Goal: Obtain resource: Download file/media

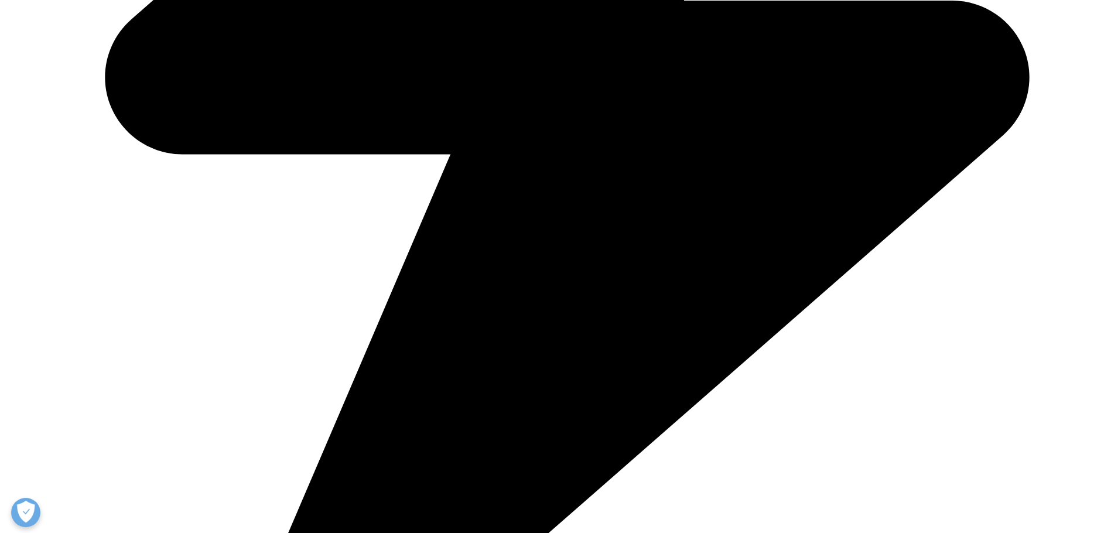
scroll to position [1075, 0]
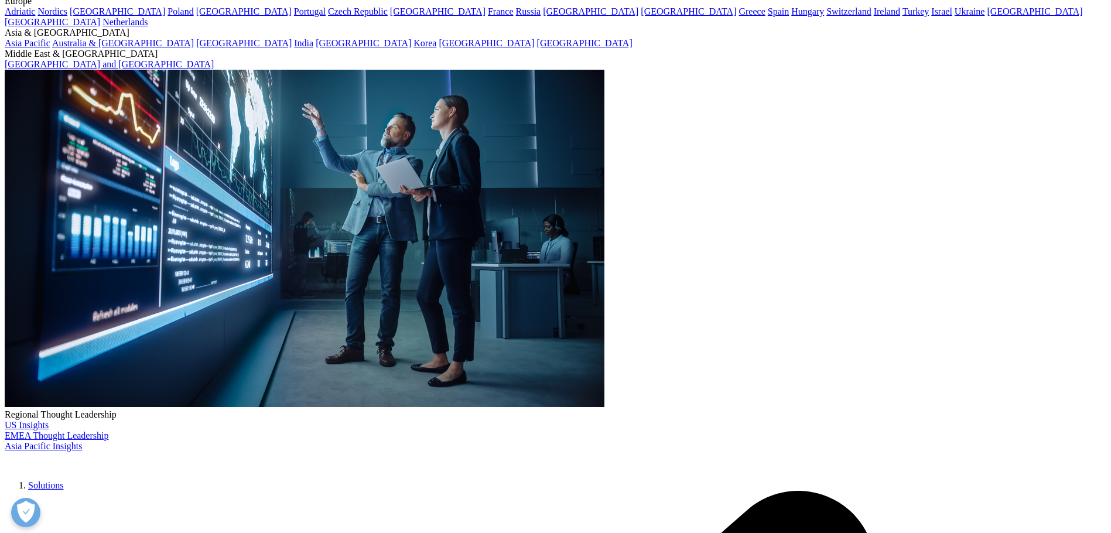
scroll to position [29, 0]
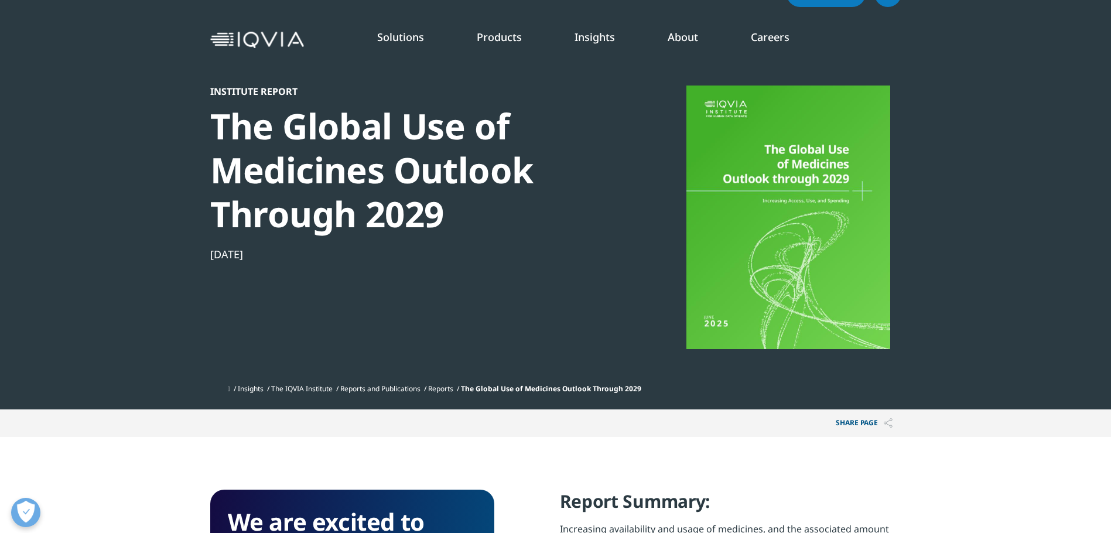
click at [787, 243] on div at bounding box center [788, 217] width 226 height 264
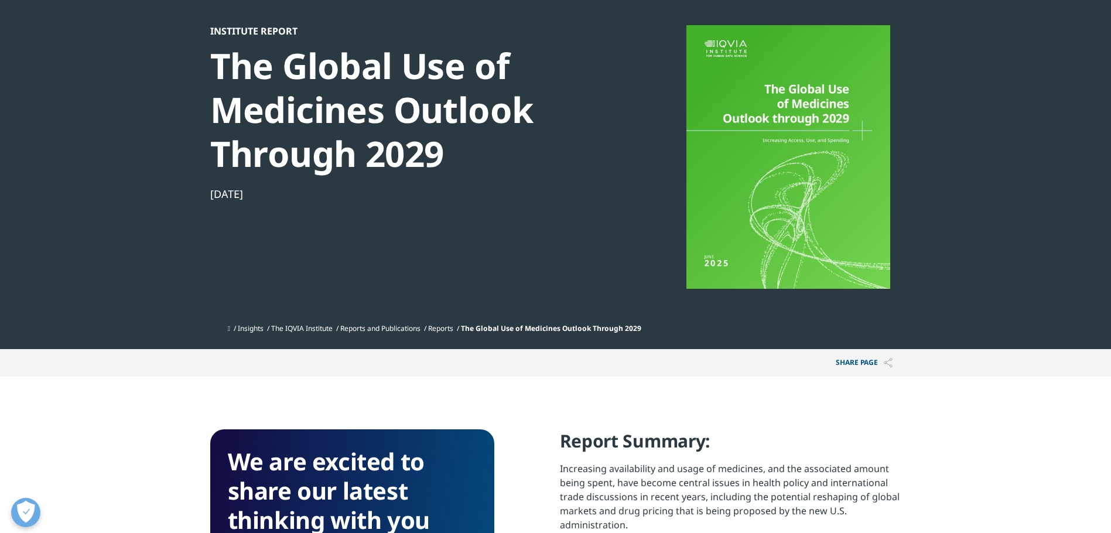
scroll to position [597, 0]
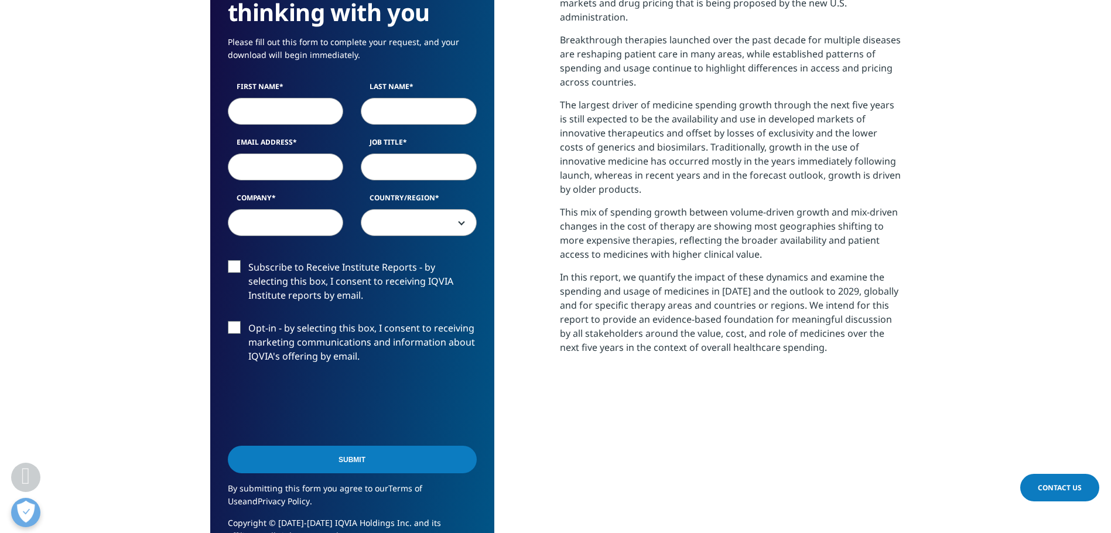
click at [300, 112] on input "First Name" at bounding box center [286, 111] width 116 height 27
click at [301, 109] on input "First Name" at bounding box center [286, 111] width 116 height 27
type input "Michael John"
type input "Hudson"
type input "healthventures@lineone.net"
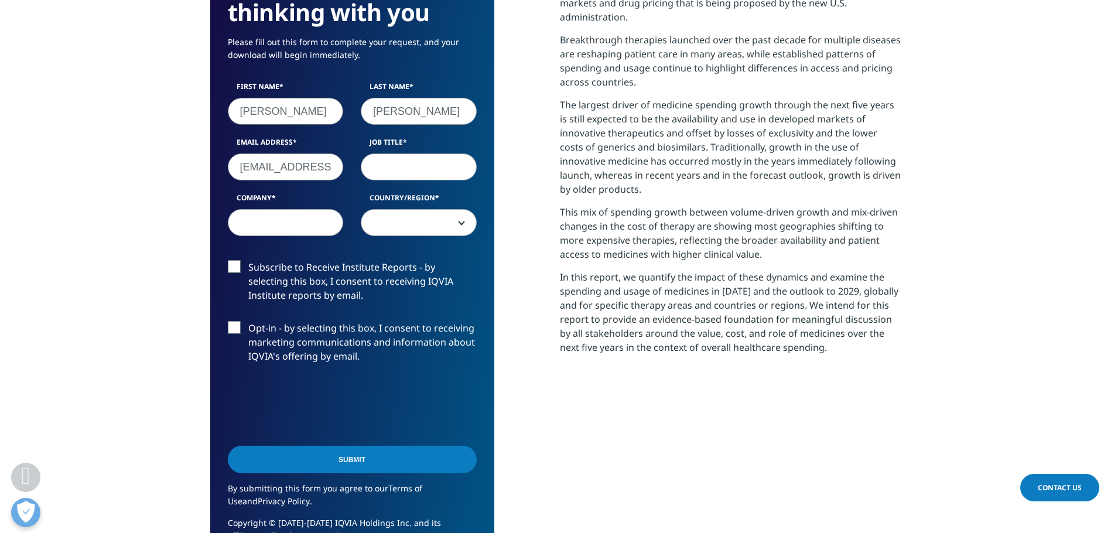
type input "Health Ventures Ltd"
select select "[GEOGRAPHIC_DATA]"
click at [305, 110] on input "Michael John" at bounding box center [286, 111] width 116 height 27
type input "Michael"
click at [457, 386] on div at bounding box center [352, 405] width 249 height 46
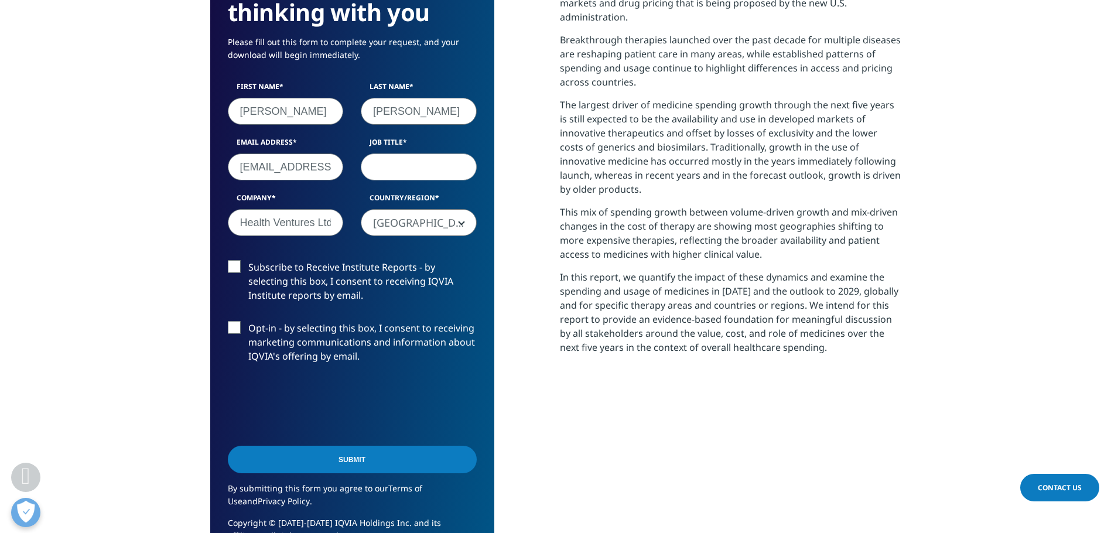
click at [415, 172] on input "Job Title" at bounding box center [419, 166] width 116 height 27
type input "MD"
click at [234, 262] on label "Subscribe to Receive Institute Reports - by selecting this box, I consent to re…" at bounding box center [352, 284] width 249 height 49
click at [248, 260] on input "Subscribe to Receive Institute Reports - by selecting this box, I consent to re…" at bounding box center [248, 260] width 0 height 0
click at [235, 324] on label "Opt-in - by selecting this box, I consent to receiving marketing communications…" at bounding box center [352, 345] width 249 height 49
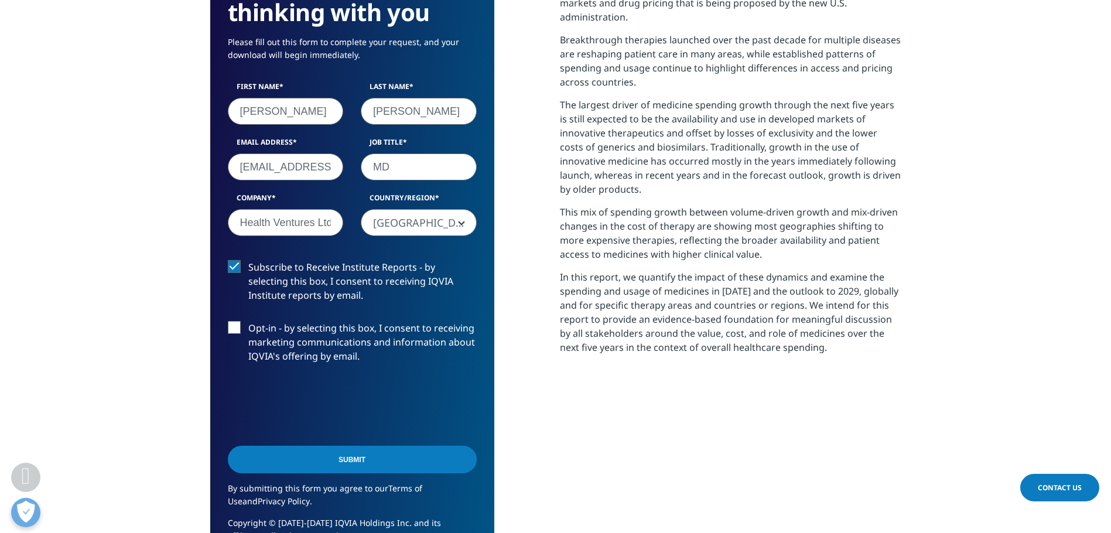
click at [248, 321] on input "Opt-in - by selecting this box, I consent to receiving marketing communications…" at bounding box center [248, 321] width 0 height 0
click at [357, 463] on input "Submit" at bounding box center [352, 460] width 249 height 28
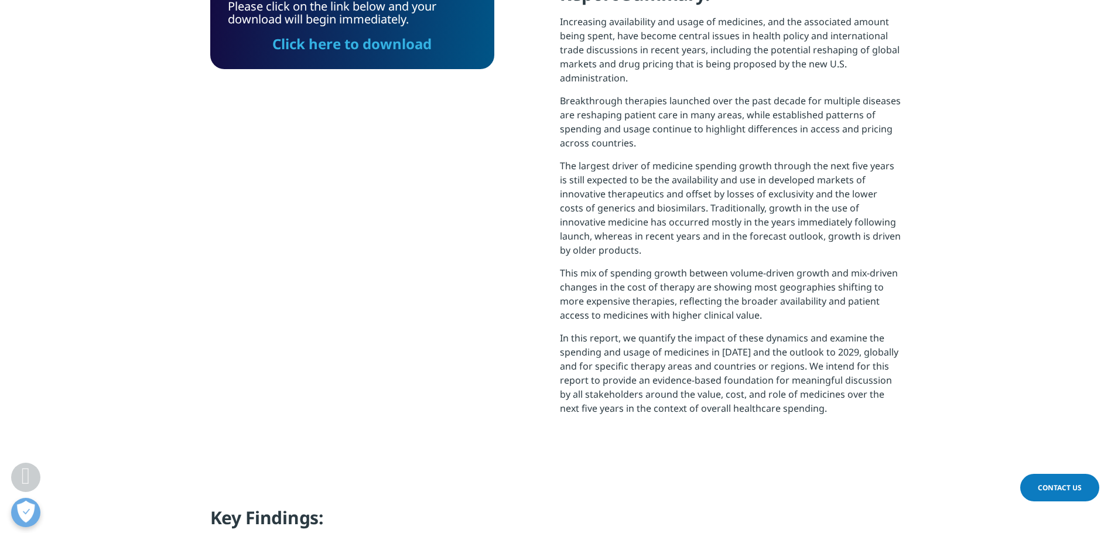
scroll to position [471, 691]
click at [365, 49] on link "Click here to download" at bounding box center [351, 43] width 159 height 19
